Goal: Use online tool/utility: Use online tool/utility

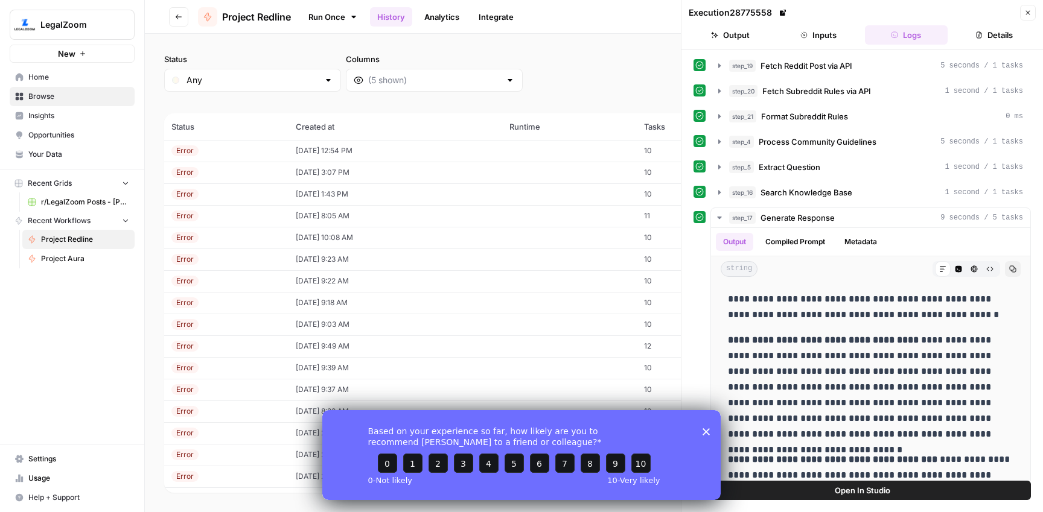
scroll to position [127, 0]
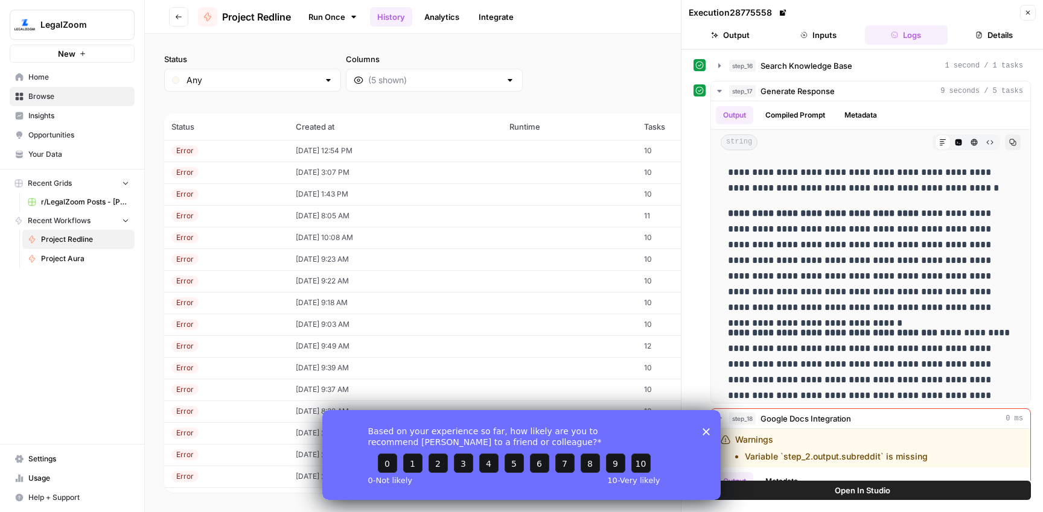
click at [320, 14] on link "Run Once" at bounding box center [333, 17] width 65 height 21
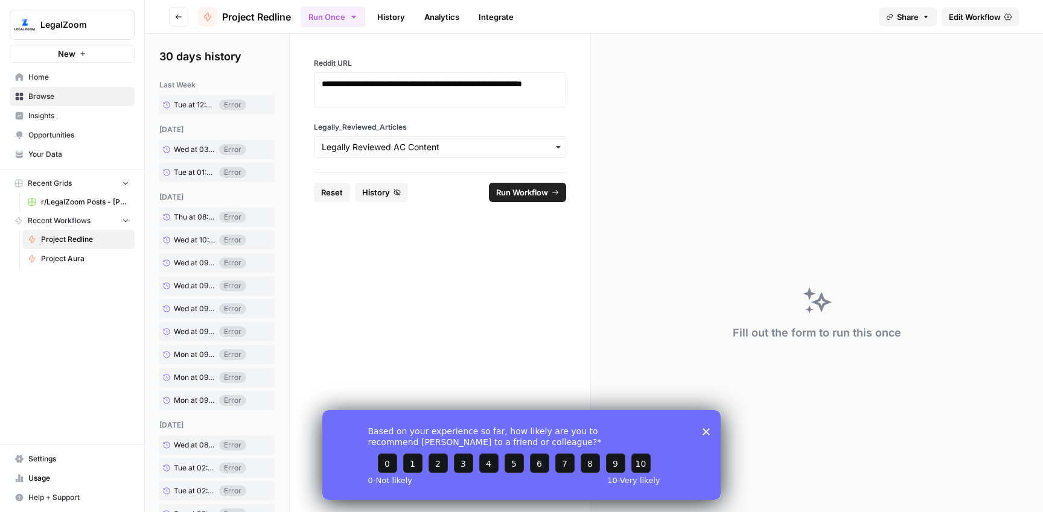
drag, startPoint x: 337, startPoint y: 190, endPoint x: 342, endPoint y: 167, distance: 22.8
click at [337, 189] on span "Reset" at bounding box center [332, 192] width 22 height 12
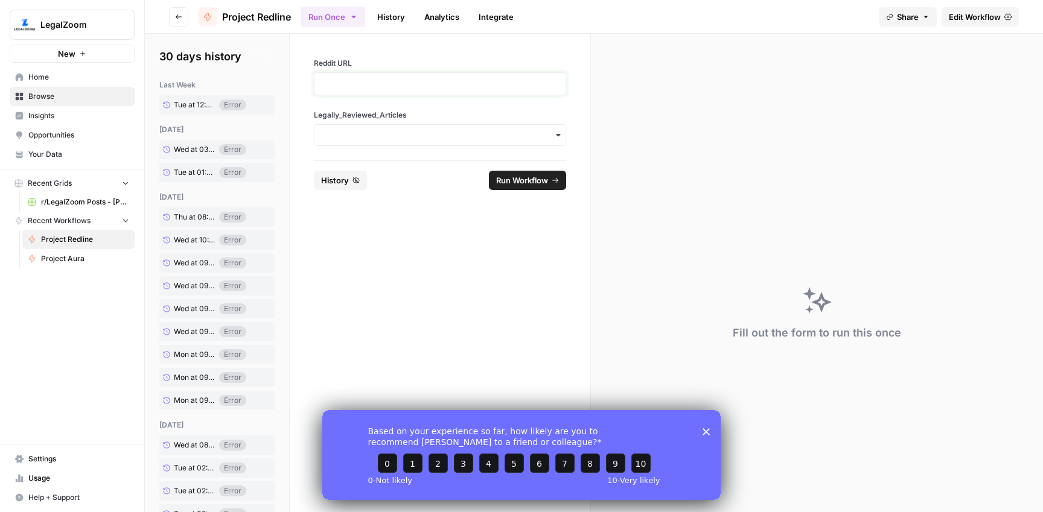
click at [346, 86] on p at bounding box center [440, 84] width 237 height 12
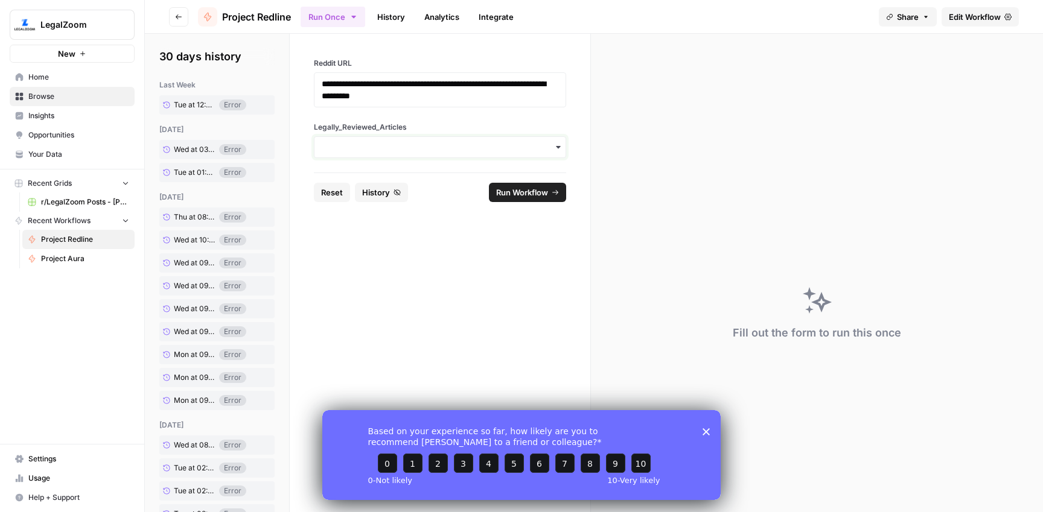
click at [390, 144] on input "Legally_Reviewed_Articles" at bounding box center [440, 147] width 237 height 12
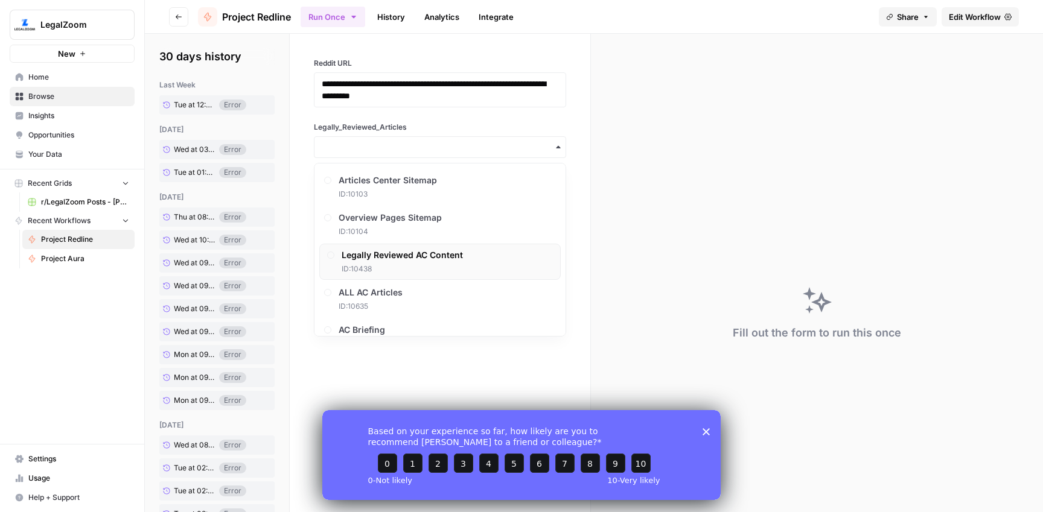
click at [397, 259] on span "Legally Reviewed AC Content" at bounding box center [402, 255] width 121 height 12
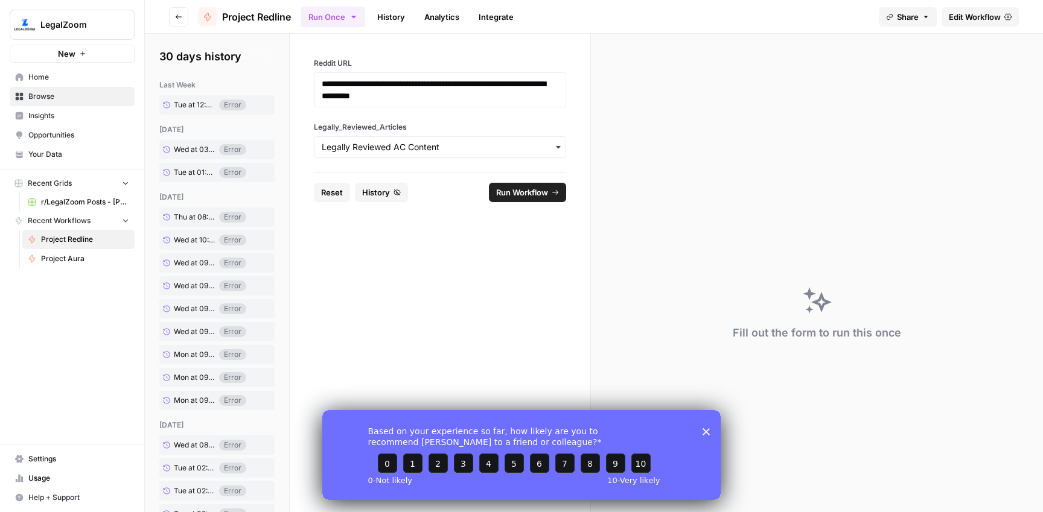
click at [523, 195] on span "Run Workflow" at bounding box center [522, 192] width 52 height 12
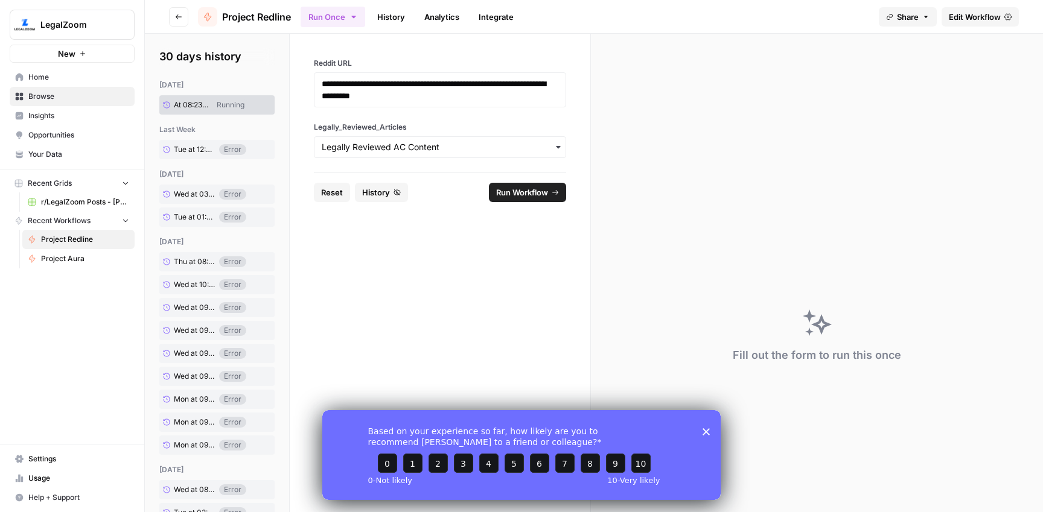
click at [389, 19] on link "History" at bounding box center [391, 16] width 42 height 19
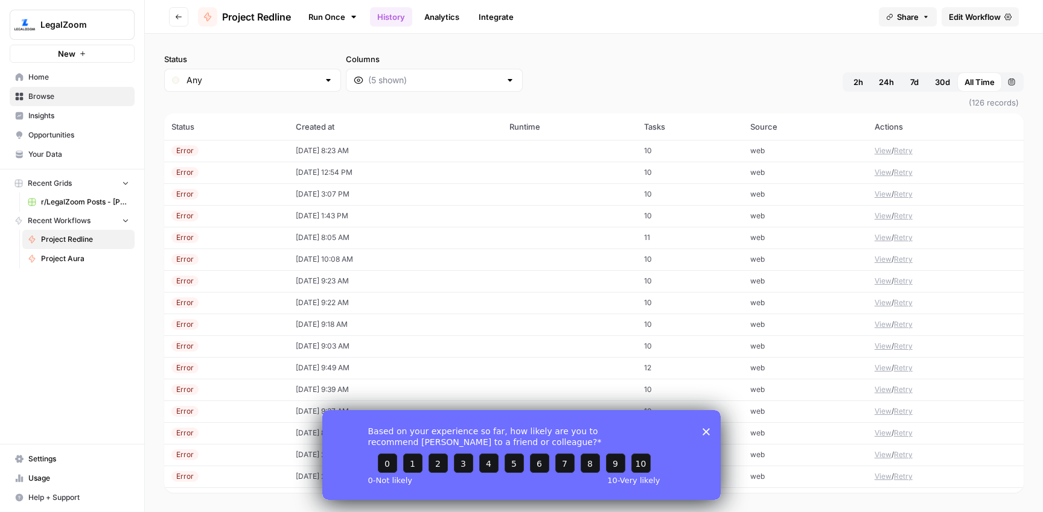
click at [322, 150] on td "[DATE] 8:23 AM" at bounding box center [395, 151] width 214 height 22
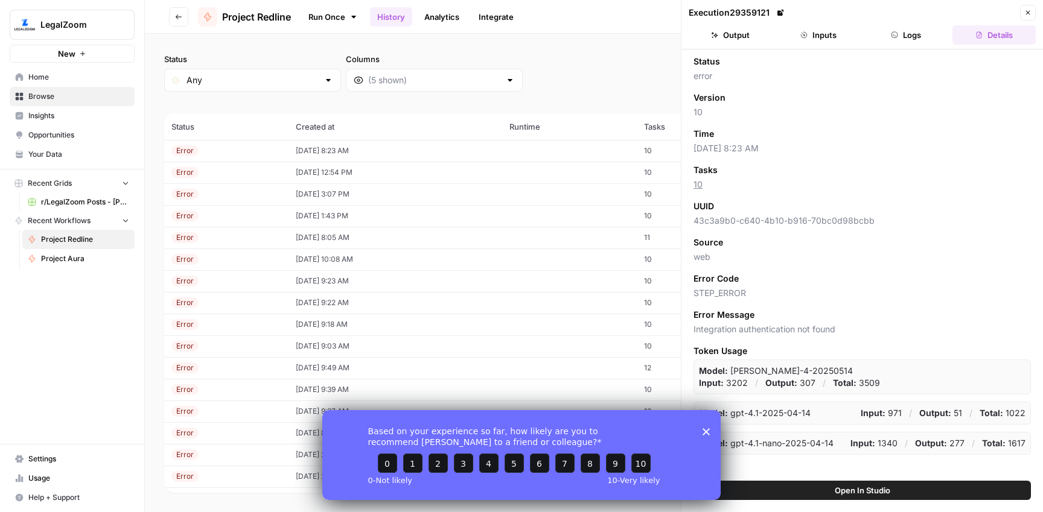
click at [905, 33] on button "Logs" at bounding box center [906, 34] width 83 height 19
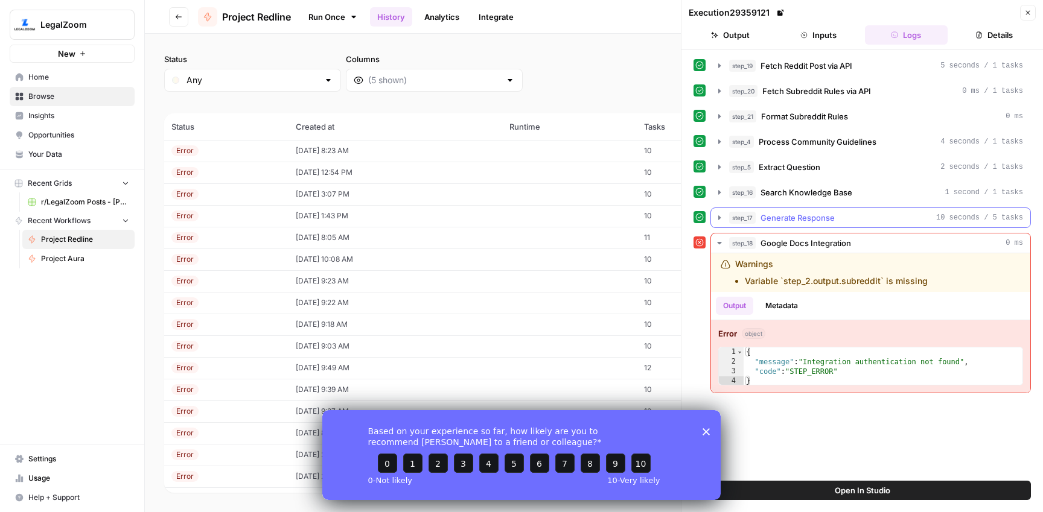
click at [836, 221] on div "step_17 Generate Response 10 seconds / 5 tasks" at bounding box center [876, 218] width 294 height 12
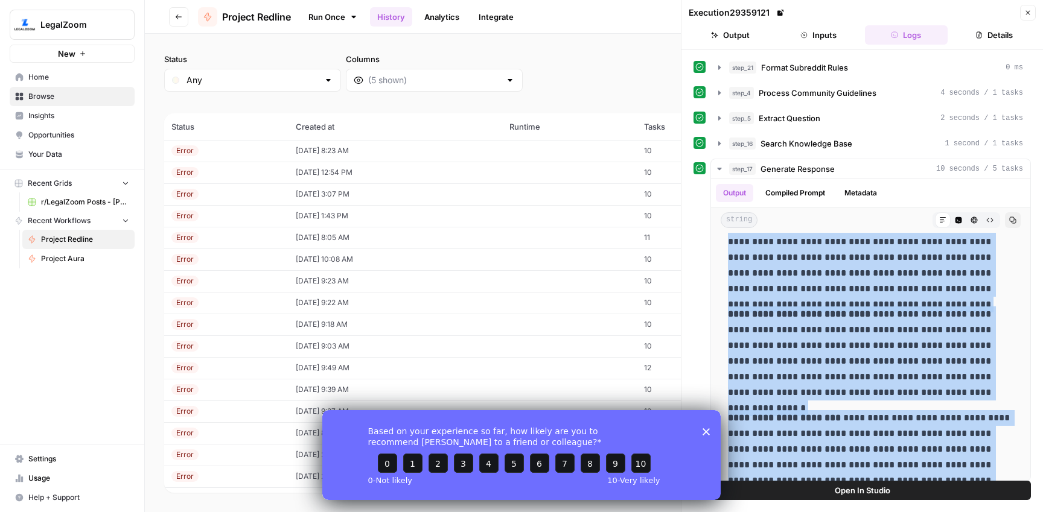
scroll to position [221, 0]
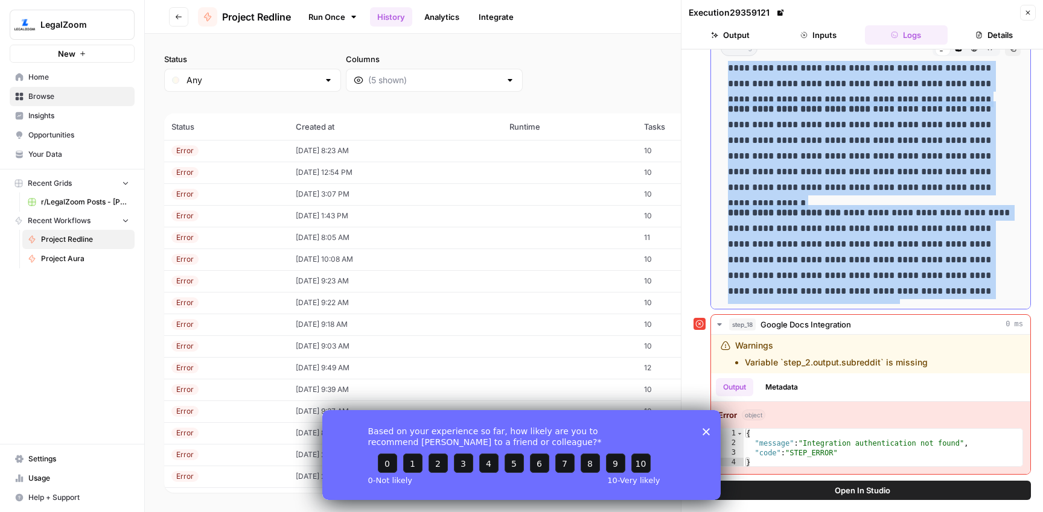
drag, startPoint x: 778, startPoint y: 298, endPoint x: 996, endPoint y: 292, distance: 218.6
click at [996, 292] on div "**********" at bounding box center [871, 88] width 300 height 431
copy div "**********"
